Goal: Contribute content

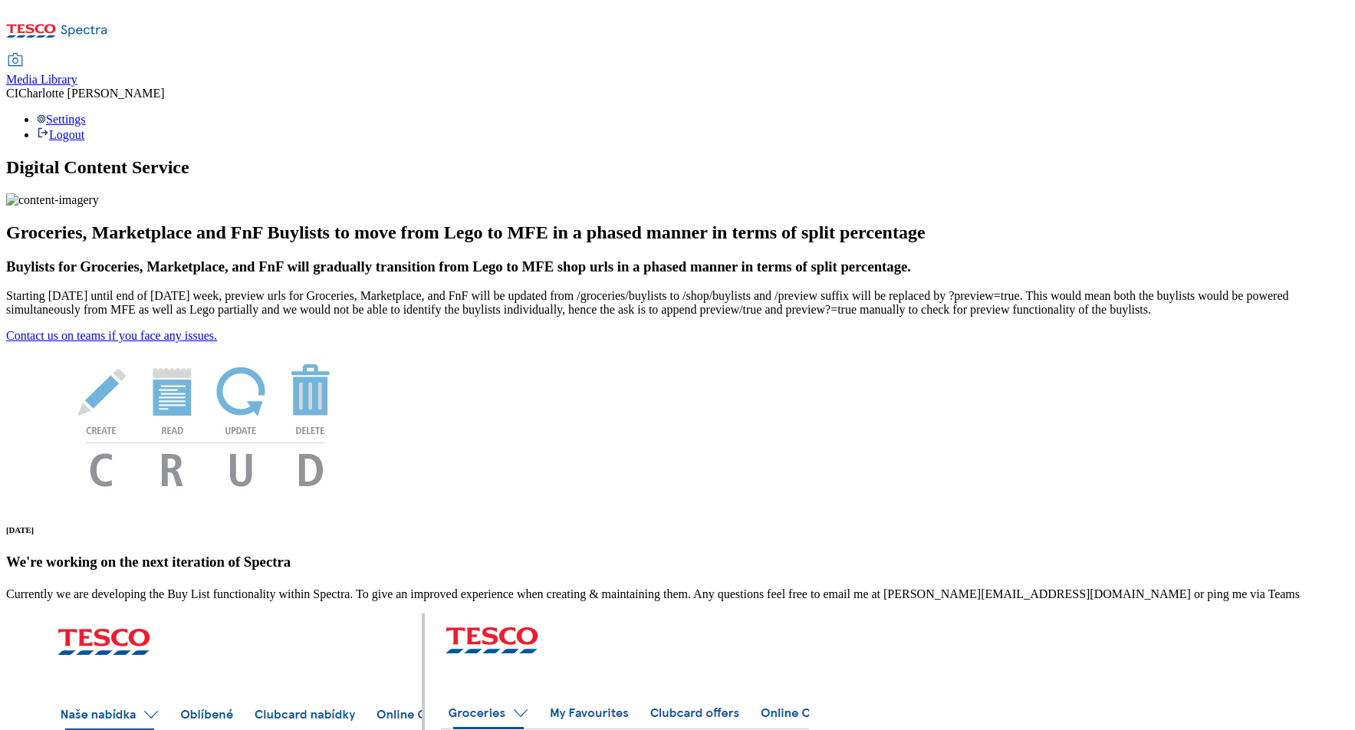
click at [77, 73] on span "Media Library" at bounding box center [41, 79] width 71 height 13
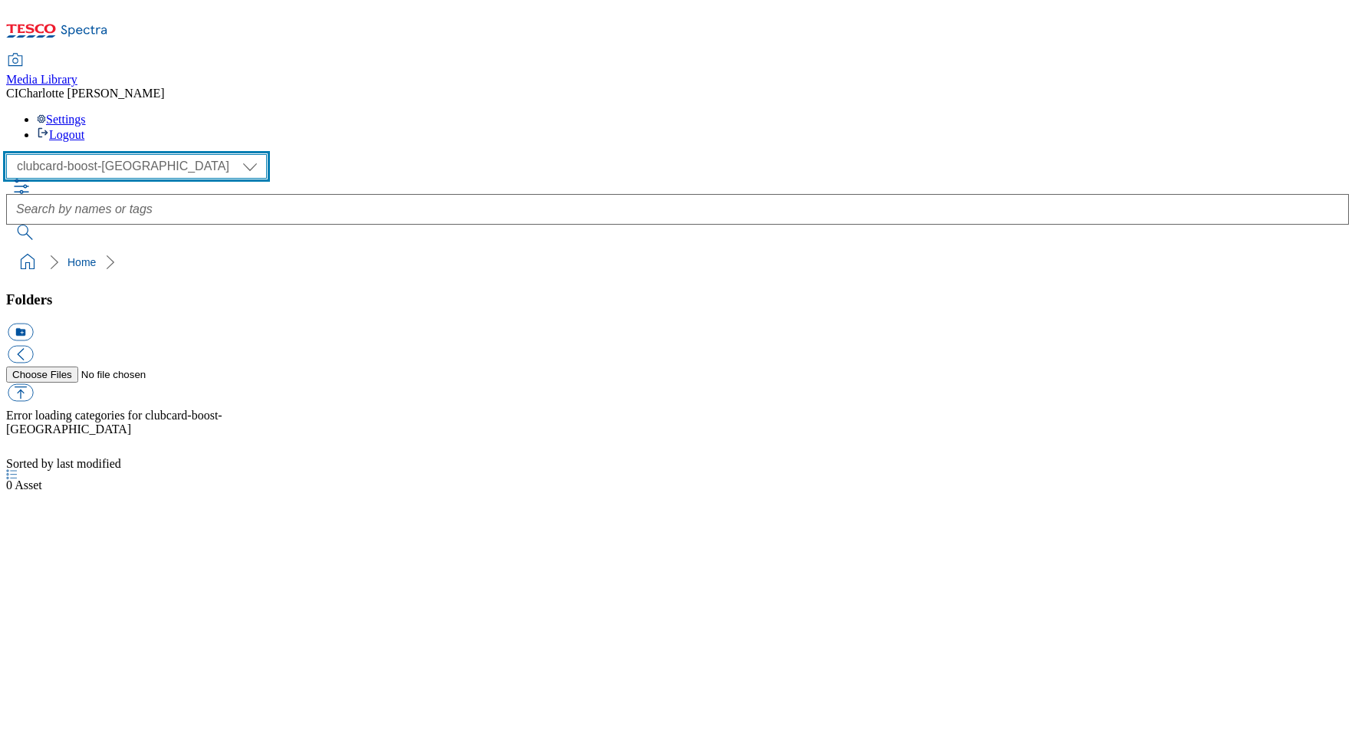
click at [129, 154] on select "Clubcard Boost UK Clubcard Marketing Clubcard ROI clubcard-boost-uk Dotcom UK G…" at bounding box center [136, 166] width 261 height 25
select select "flare-ghs"
click at [11, 154] on select "Clubcard Boost UK Clubcard Marketing Clubcard ROI clubcard-boost-uk Dotcom UK G…" at bounding box center [136, 166] width 261 height 25
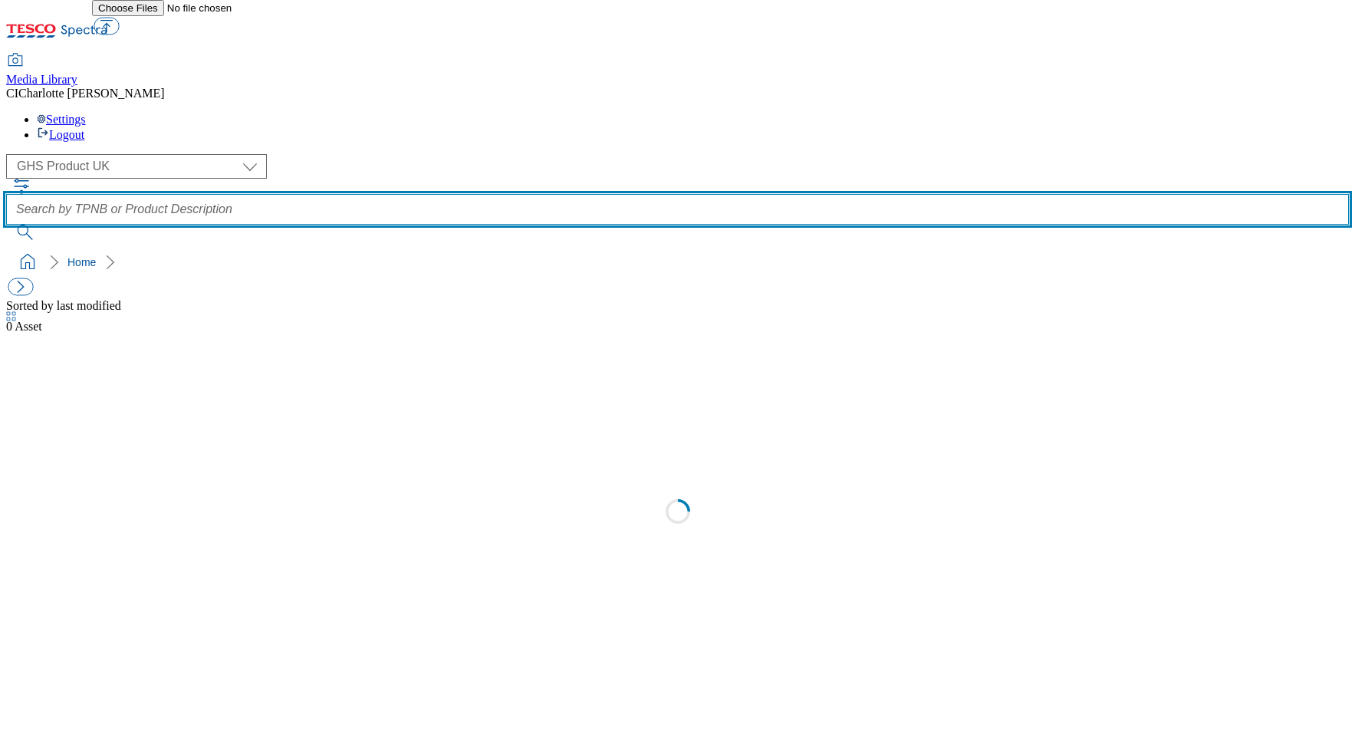
click at [540, 194] on input "text" at bounding box center [677, 209] width 1342 height 31
paste input "92857522 Aagrah Tikka Masala Tarka Paste 270g"
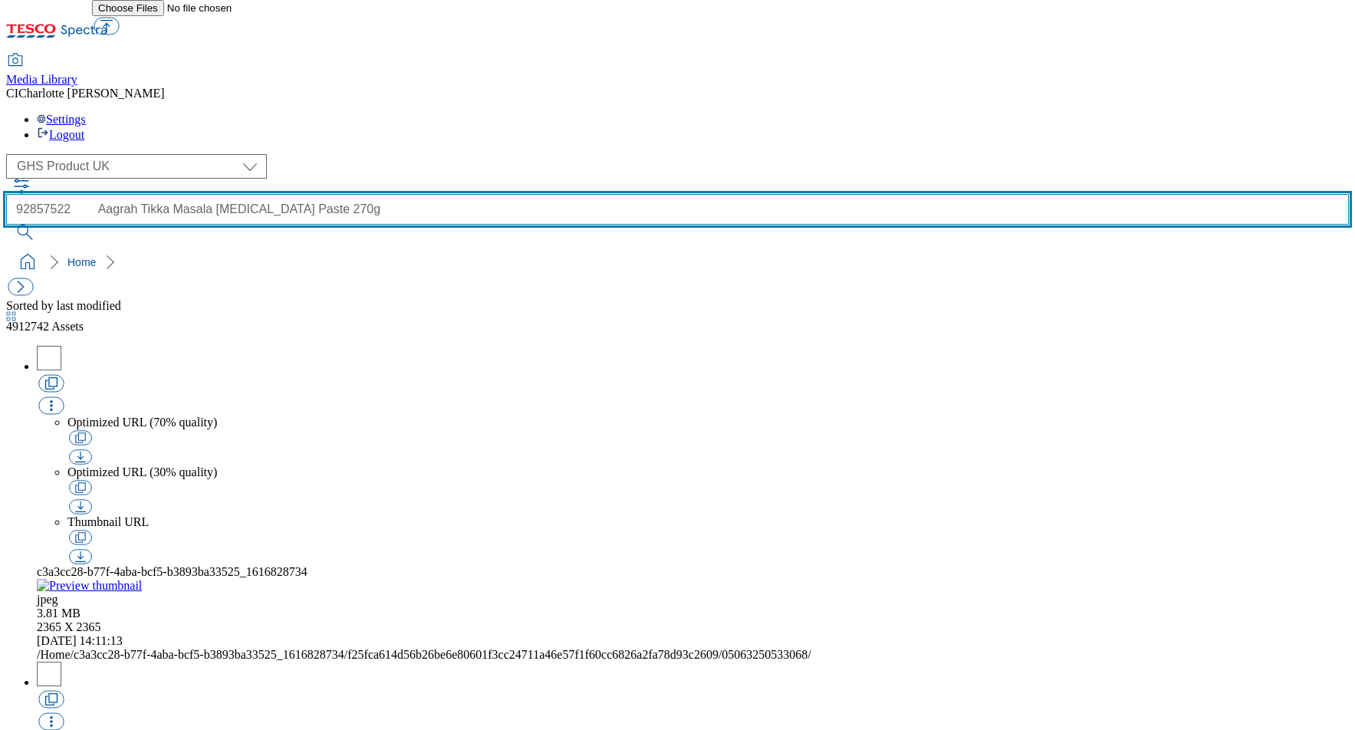
drag, startPoint x: 522, startPoint y: 103, endPoint x: 830, endPoint y: 107, distance: 308.2
click at [830, 194] on input "92857522 Aagrah Tikka Masala Tarka Paste 270g" at bounding box center [677, 209] width 1342 height 31
type input "092857522"
click at [6, 225] on button "submit" at bounding box center [26, 232] width 40 height 15
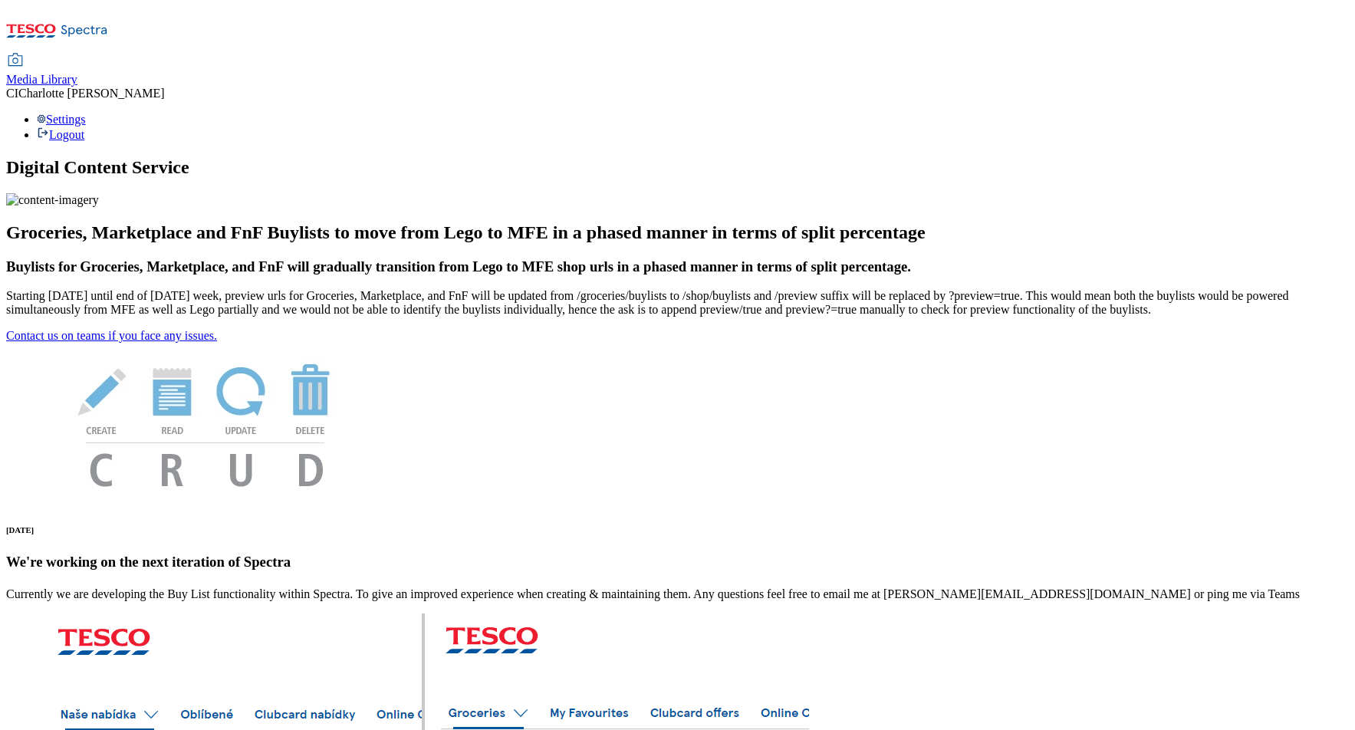
click at [77, 73] on span "Media Library" at bounding box center [41, 79] width 71 height 13
select select "clubcard-boost-uk"
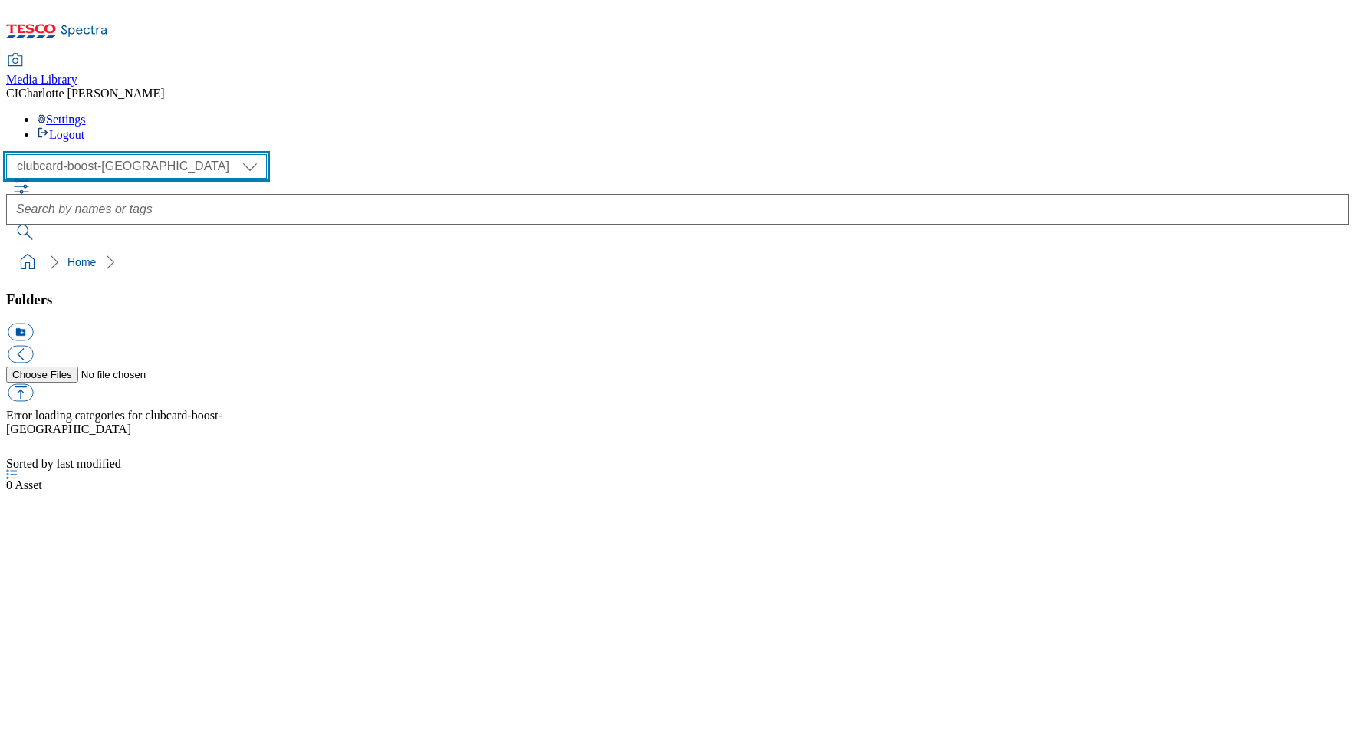
click at [136, 154] on select "Clubcard Boost UK Clubcard Marketing Clubcard ROI clubcard-boost-uk Dotcom UK G…" at bounding box center [136, 166] width 261 height 25
select select "flare-ghs-mktg"
click at [11, 154] on select "Clubcard Boost UK Clubcard Marketing Clubcard ROI clubcard-boost-uk Dotcom UK G…" at bounding box center [136, 166] width 261 height 25
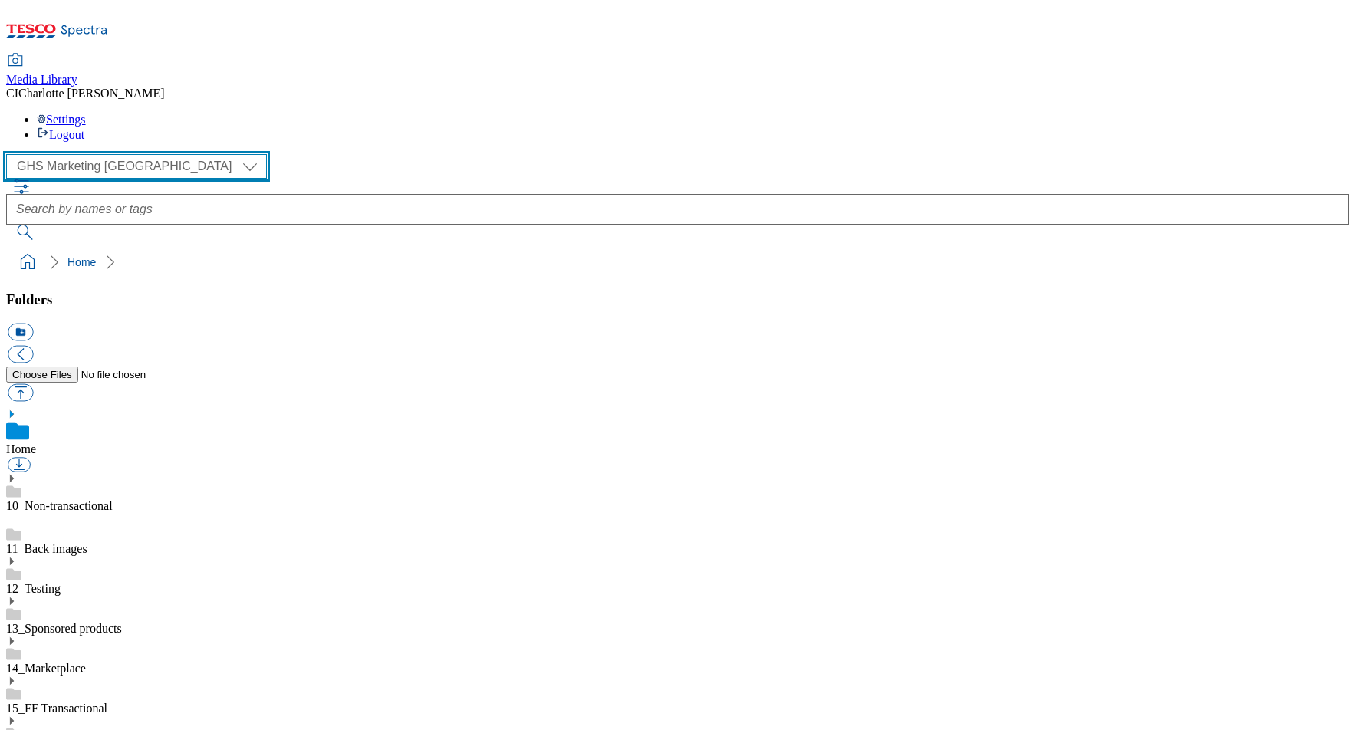
scroll to position [1, 0]
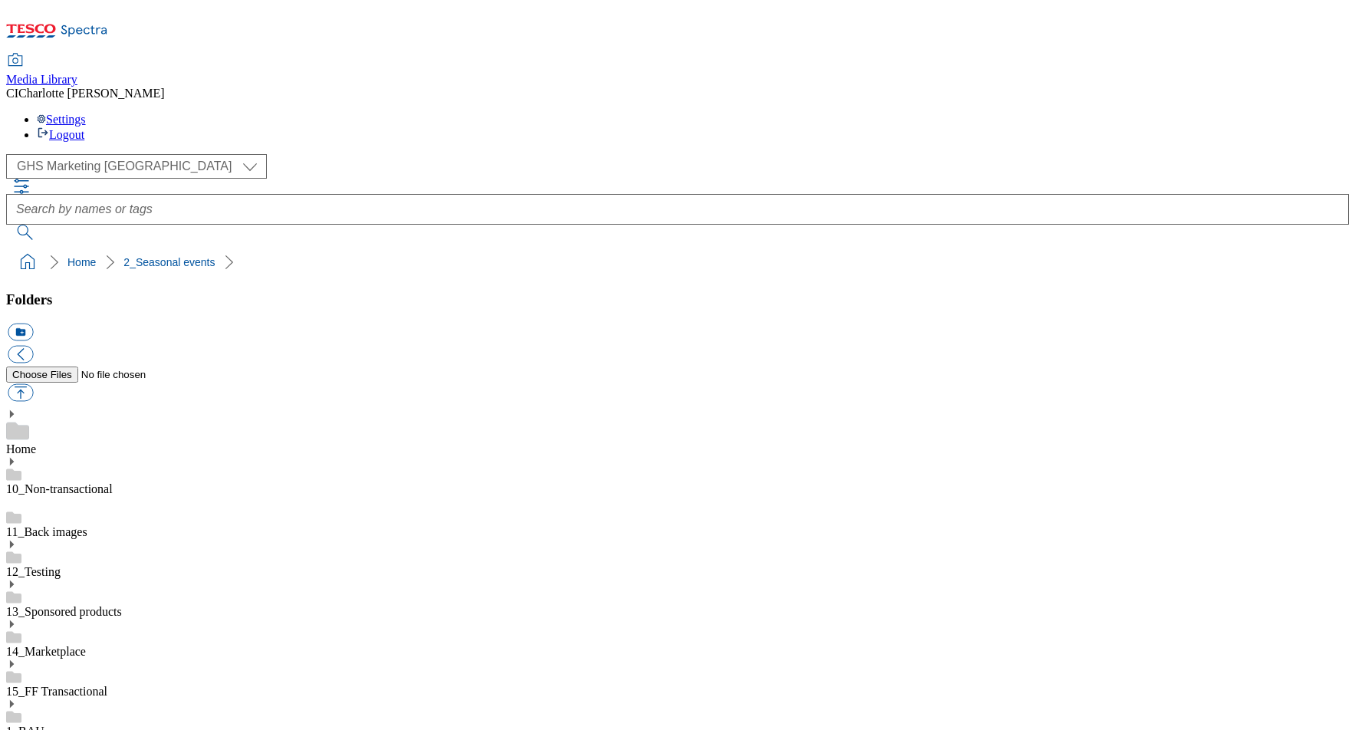
click at [17, 729] on icon at bounding box center [11, 743] width 11 height 11
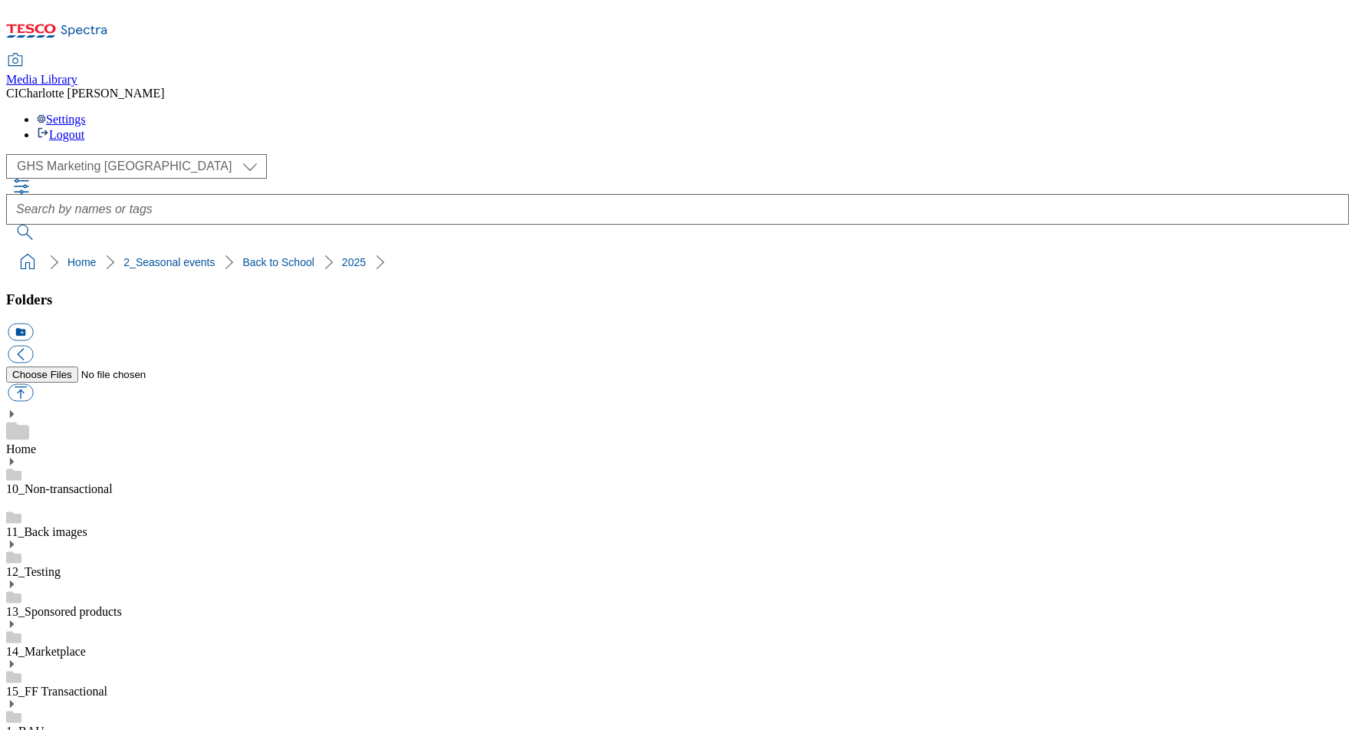
click at [33, 324] on button "icon_new_folder" at bounding box center [20, 333] width 25 height 18
paste input "publishing"
type input "publishing"
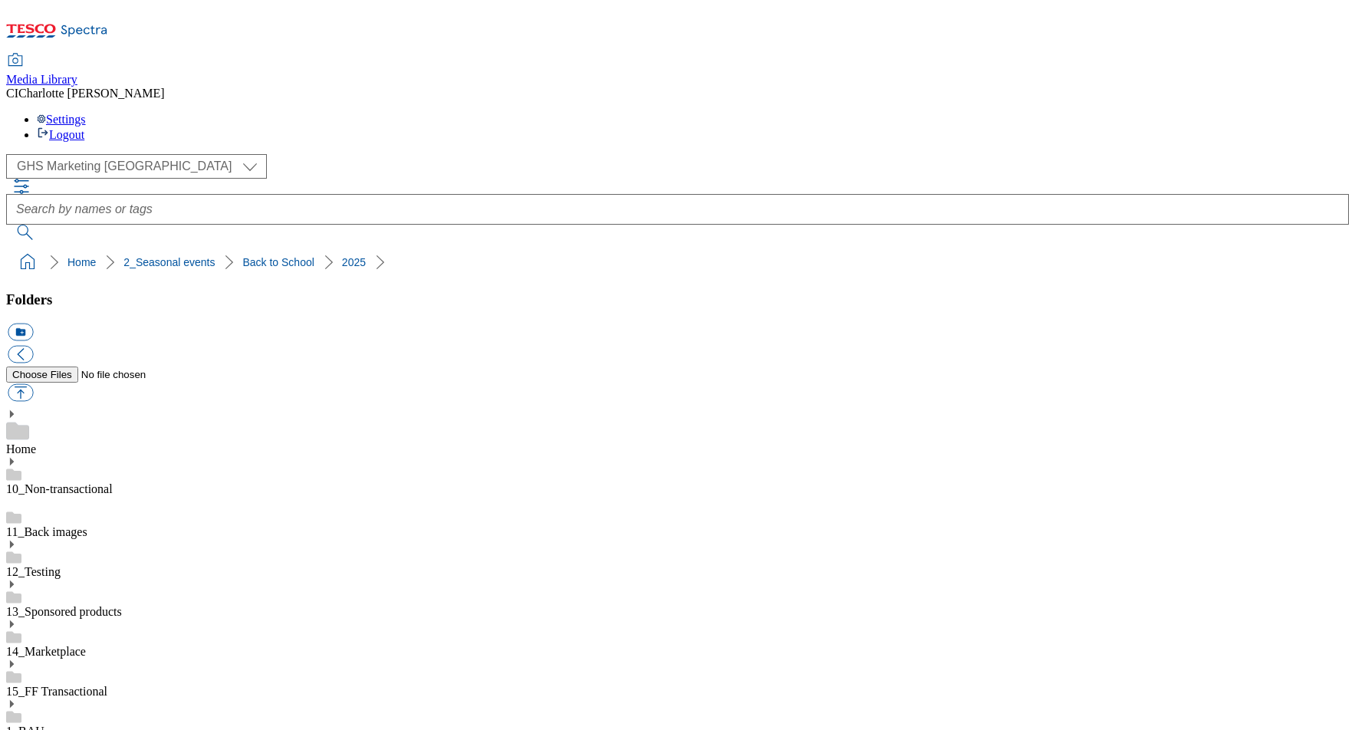
type input "2528"
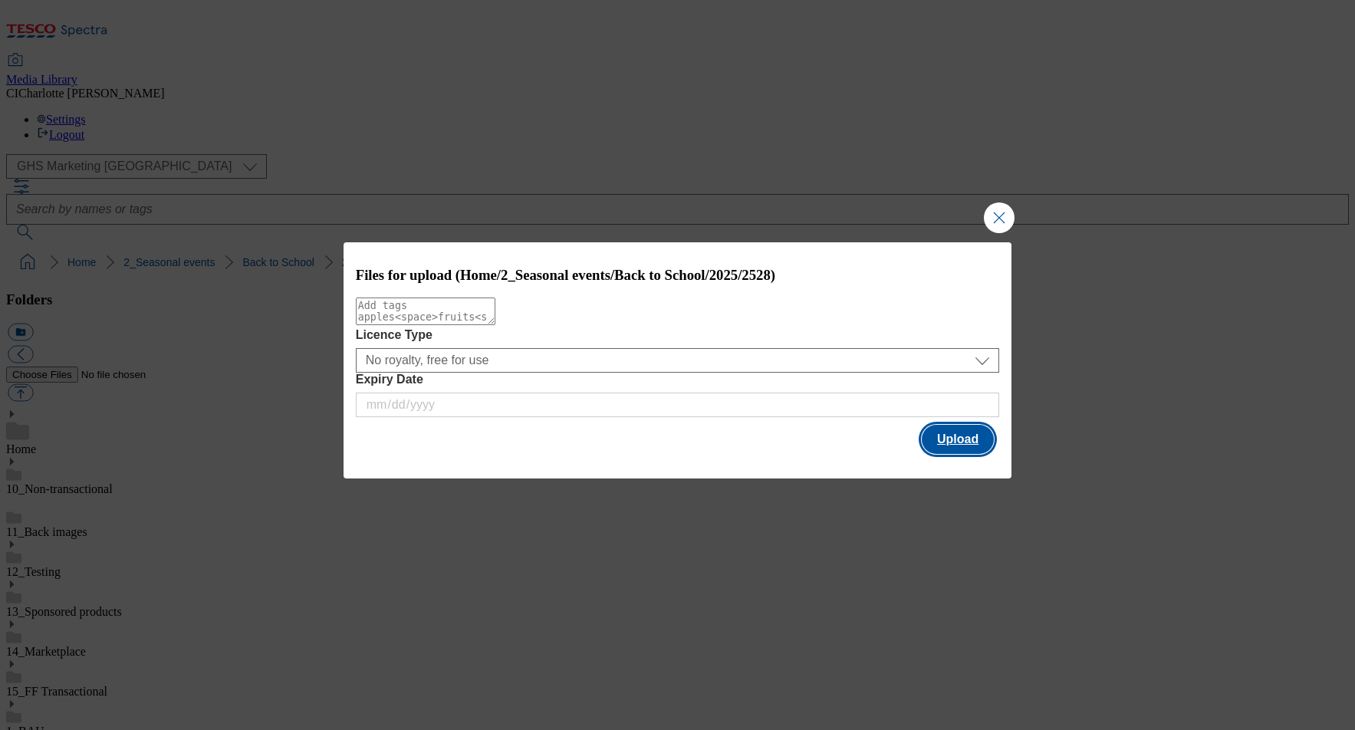
click at [963, 444] on button "Upload" at bounding box center [958, 439] width 72 height 29
click at [970, 437] on button "Upload" at bounding box center [958, 439] width 72 height 29
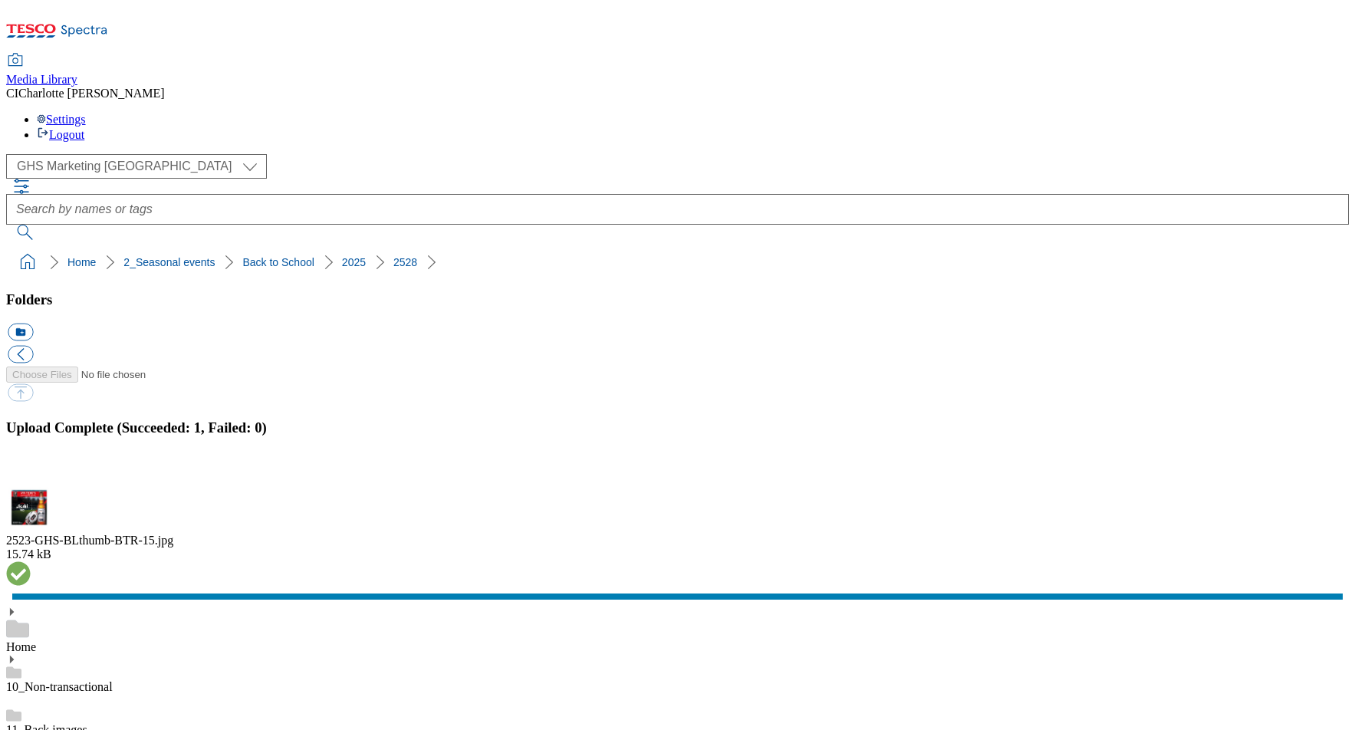
click at [31, 452] on button "button" at bounding box center [19, 459] width 23 height 15
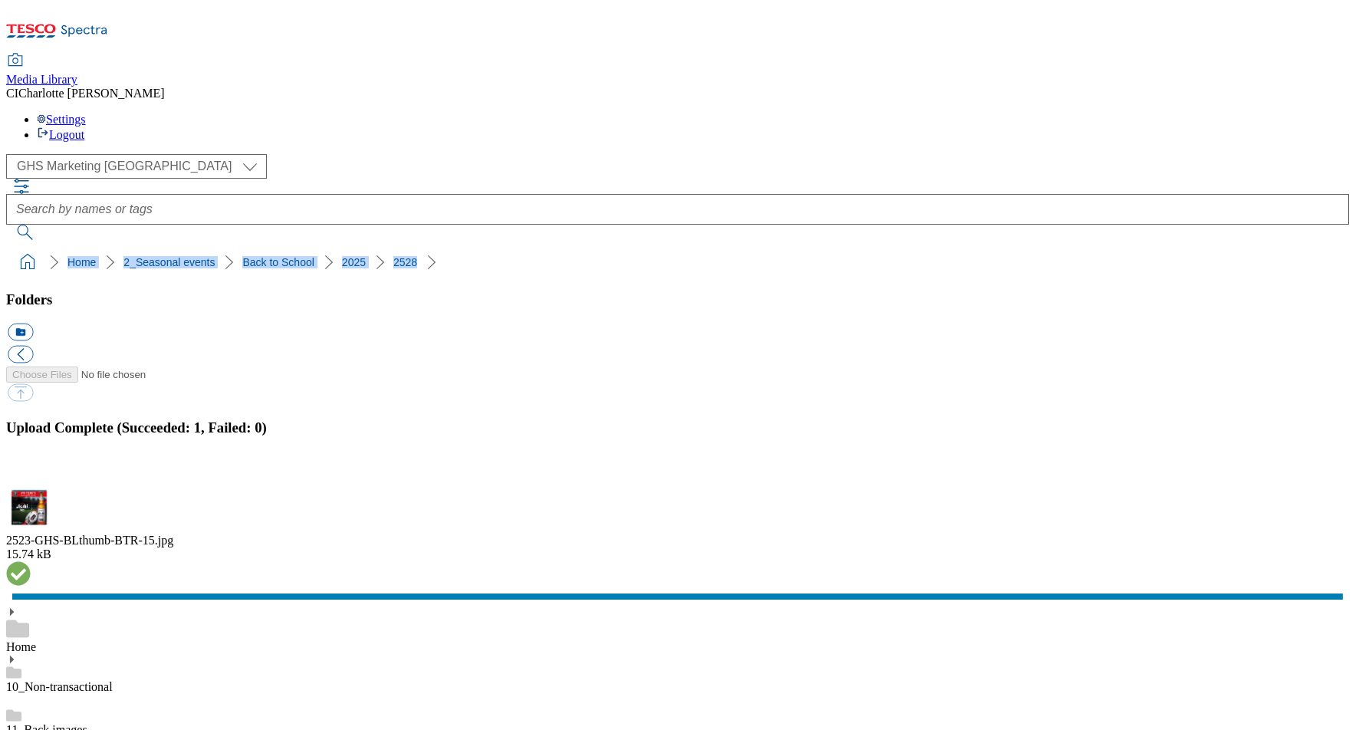
drag, startPoint x: 406, startPoint y: 146, endPoint x: 5, endPoint y: 149, distance: 401.0
click at [6, 248] on nav "Home 2_Seasonal events Back to School 2025 2528" at bounding box center [677, 262] width 1342 height 29
copy ol "Home 2_Seasonal events Back to School 2025 2528"
